Goal: Ask a question

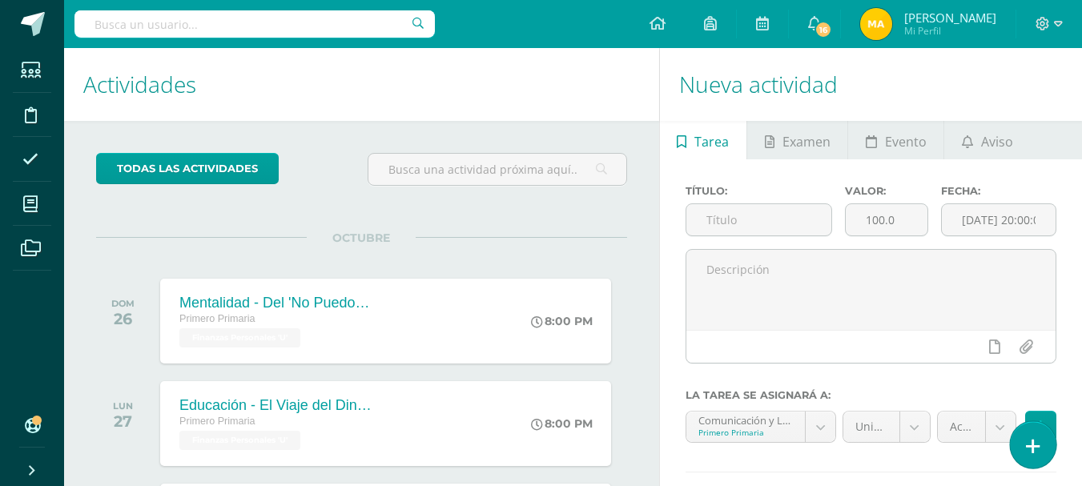
click at [1027, 443] on icon at bounding box center [1032, 446] width 14 height 18
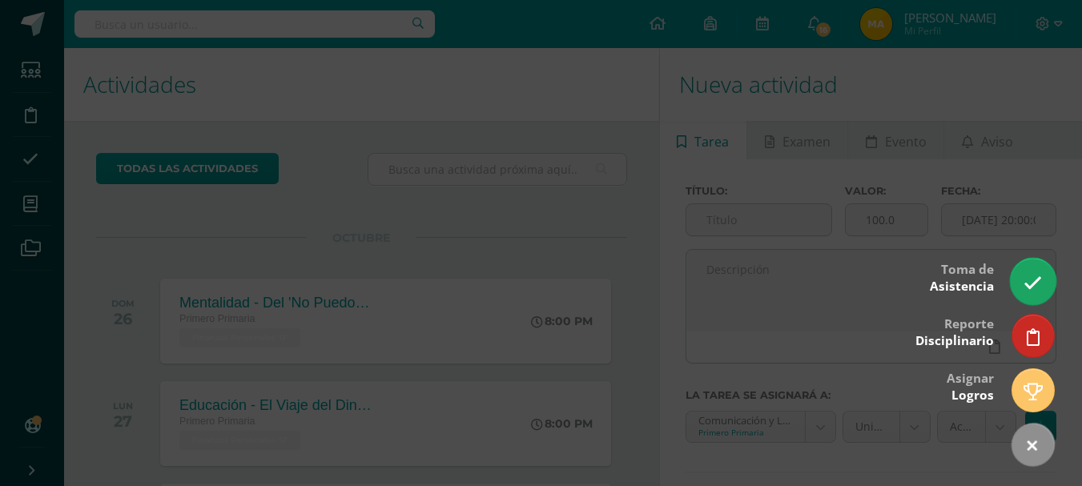
click at [1035, 291] on icon at bounding box center [1032, 283] width 18 height 18
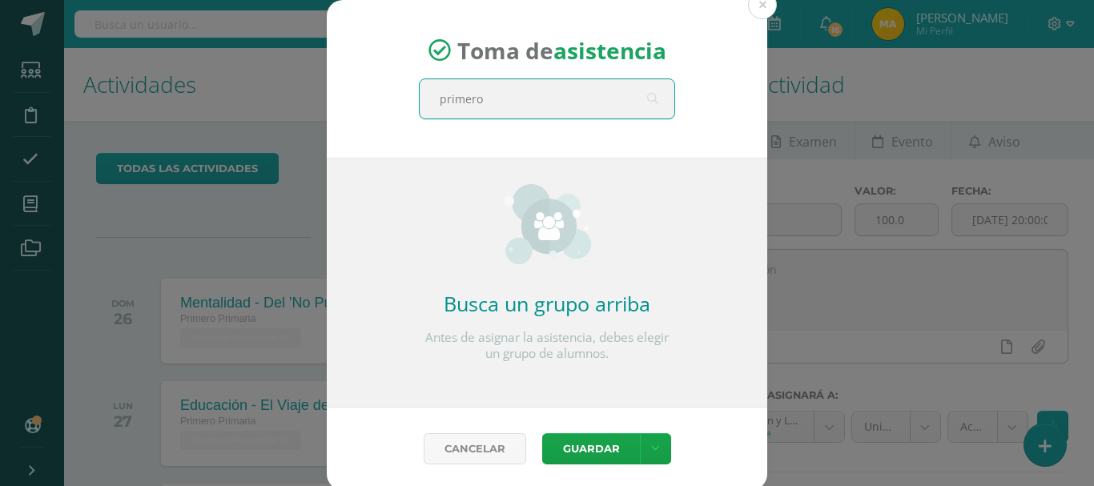
type input "primero B"
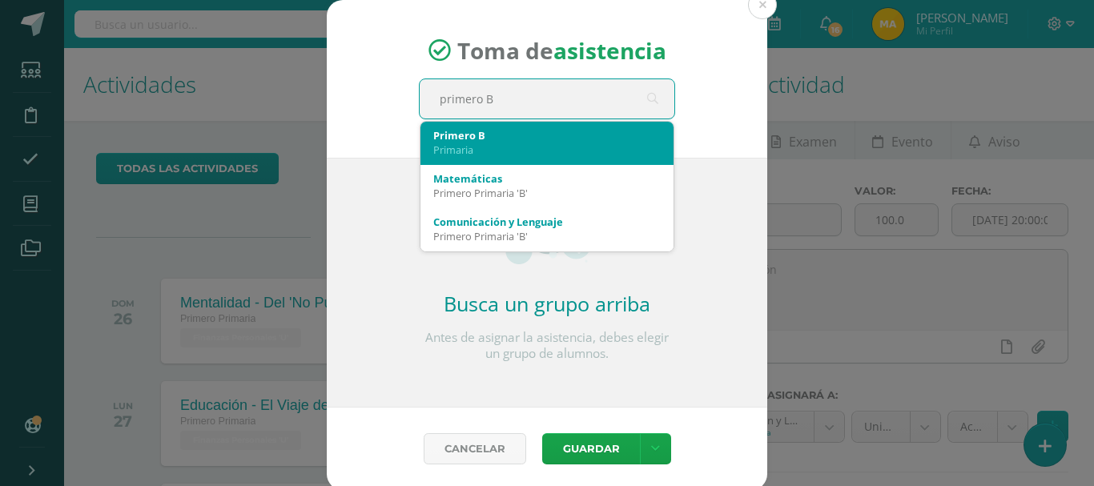
click at [536, 150] on div "Primaria" at bounding box center [546, 149] width 227 height 14
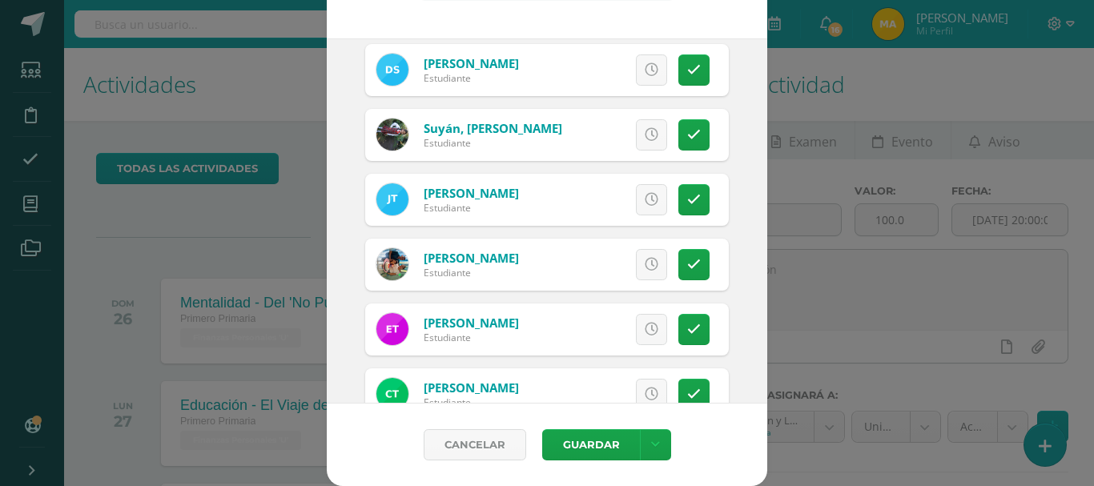
scroll to position [953, 0]
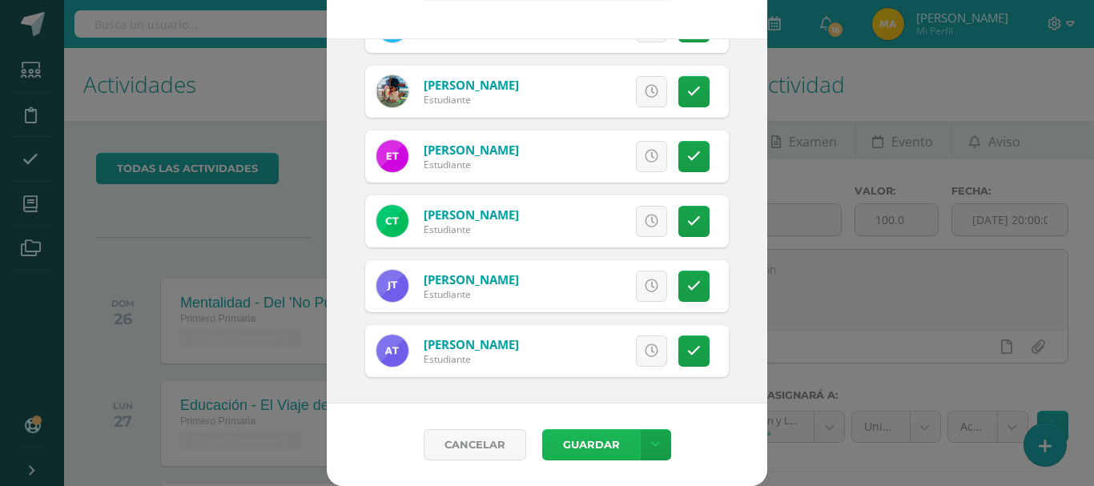
click at [593, 453] on button "Guardar" at bounding box center [591, 444] width 98 height 31
